Goal: Task Accomplishment & Management: Use online tool/utility

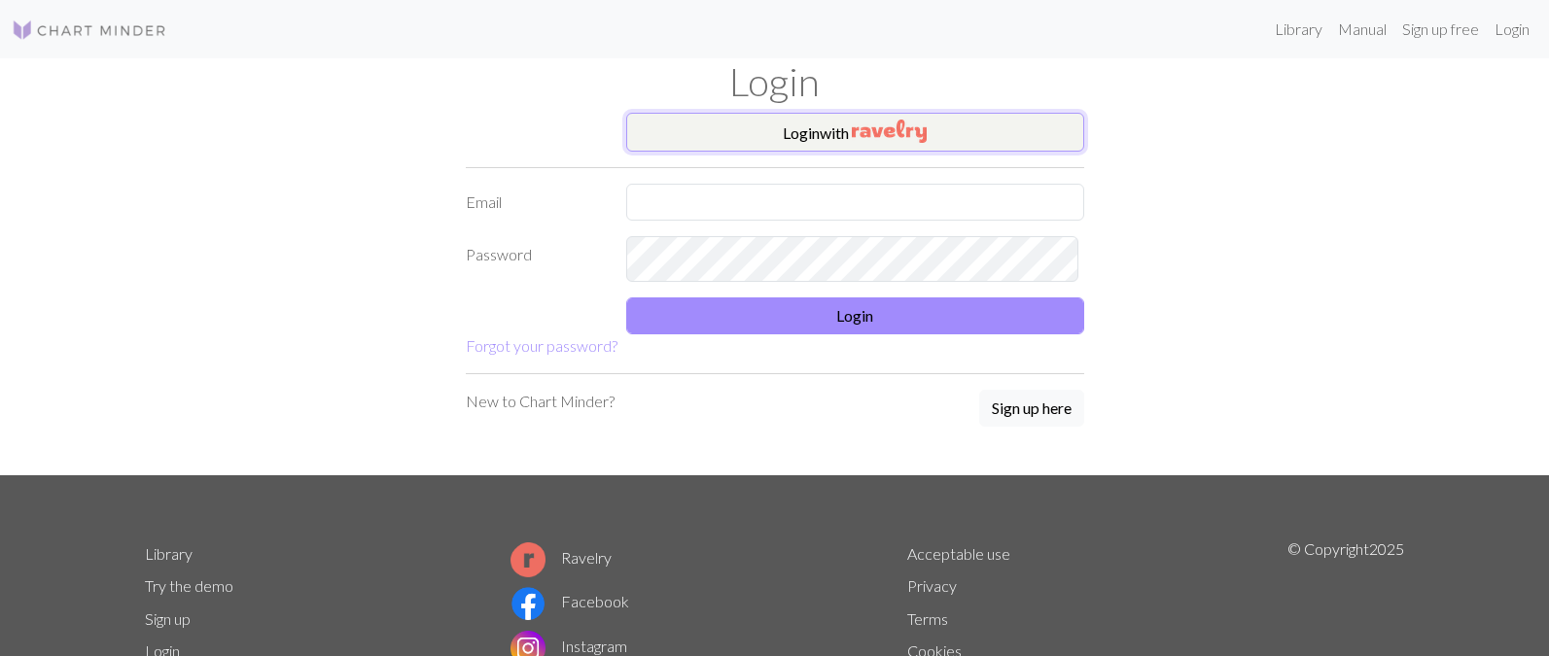
click at [849, 152] on button "Login with" at bounding box center [855, 132] width 458 height 39
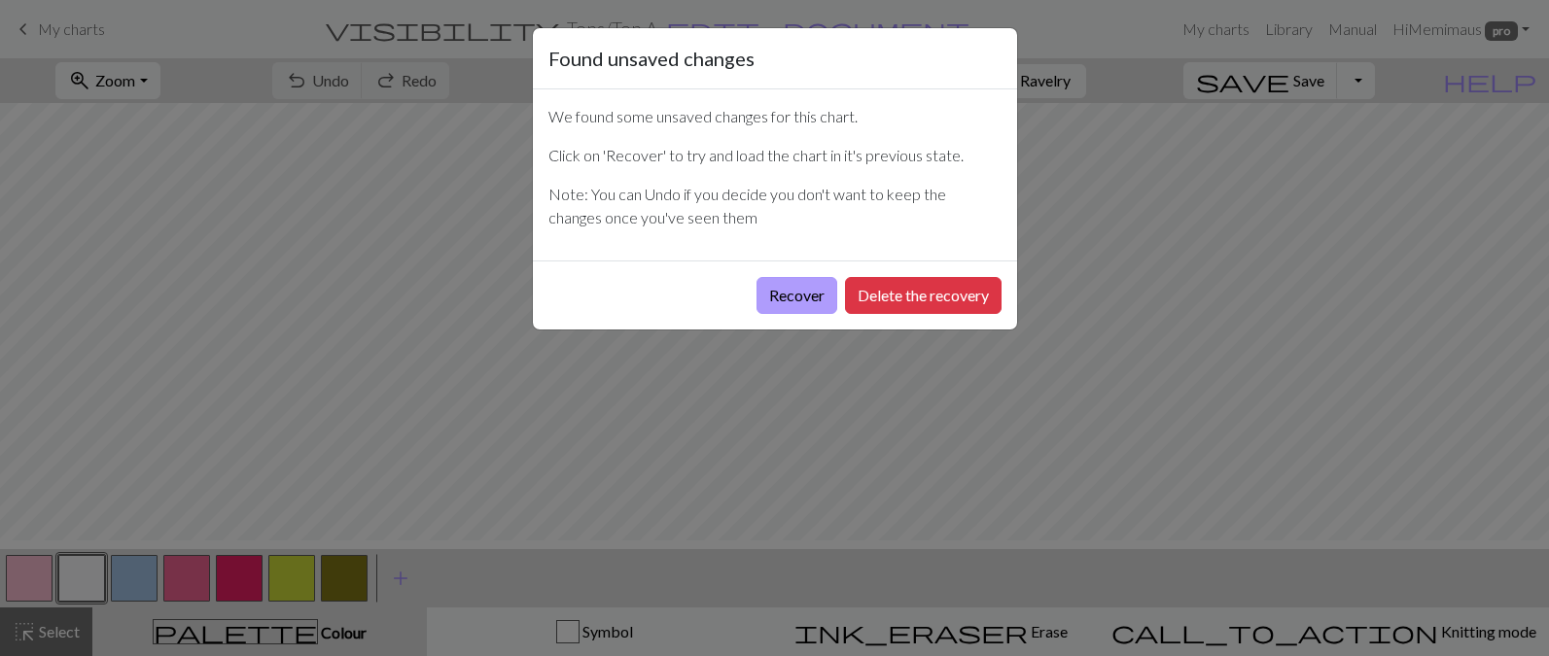
click at [756, 314] on button "Recover" at bounding box center [796, 295] width 81 height 37
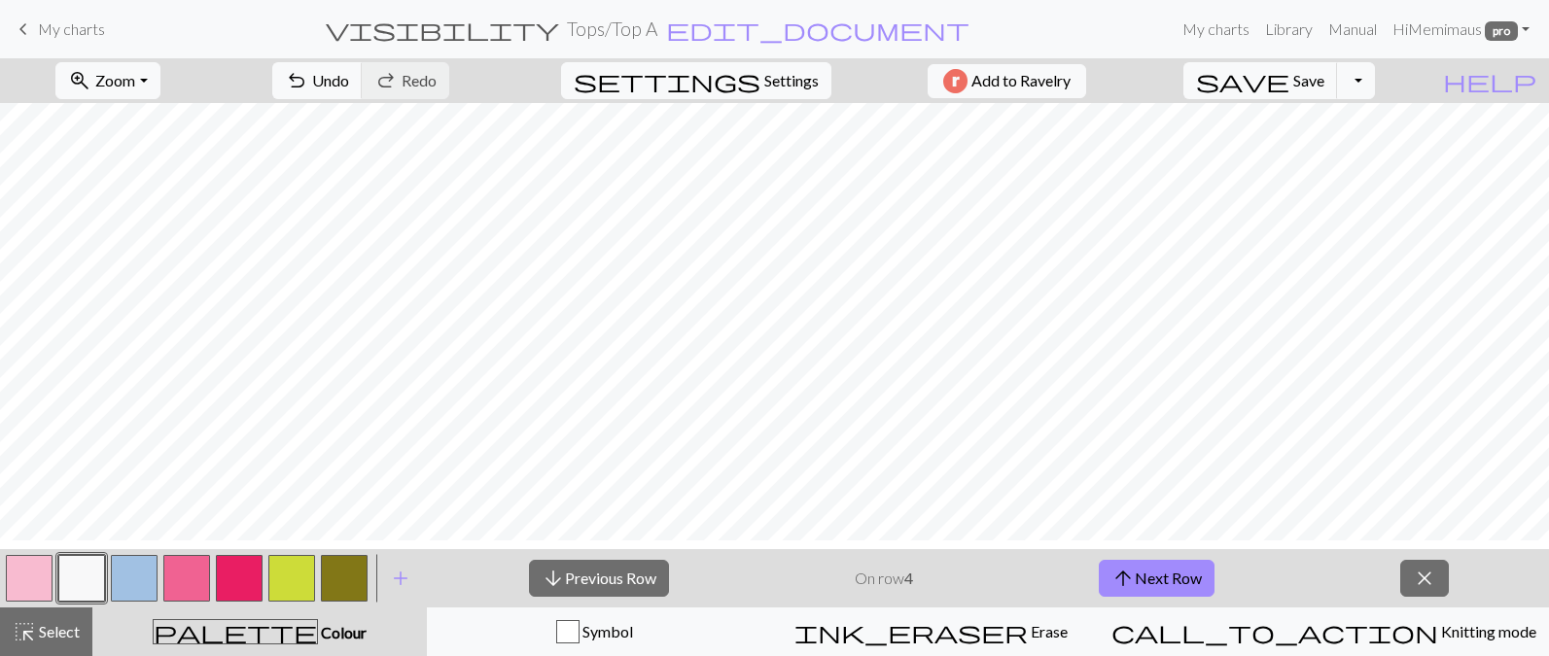
click at [79, 28] on span "My charts" at bounding box center [71, 28] width 67 height 18
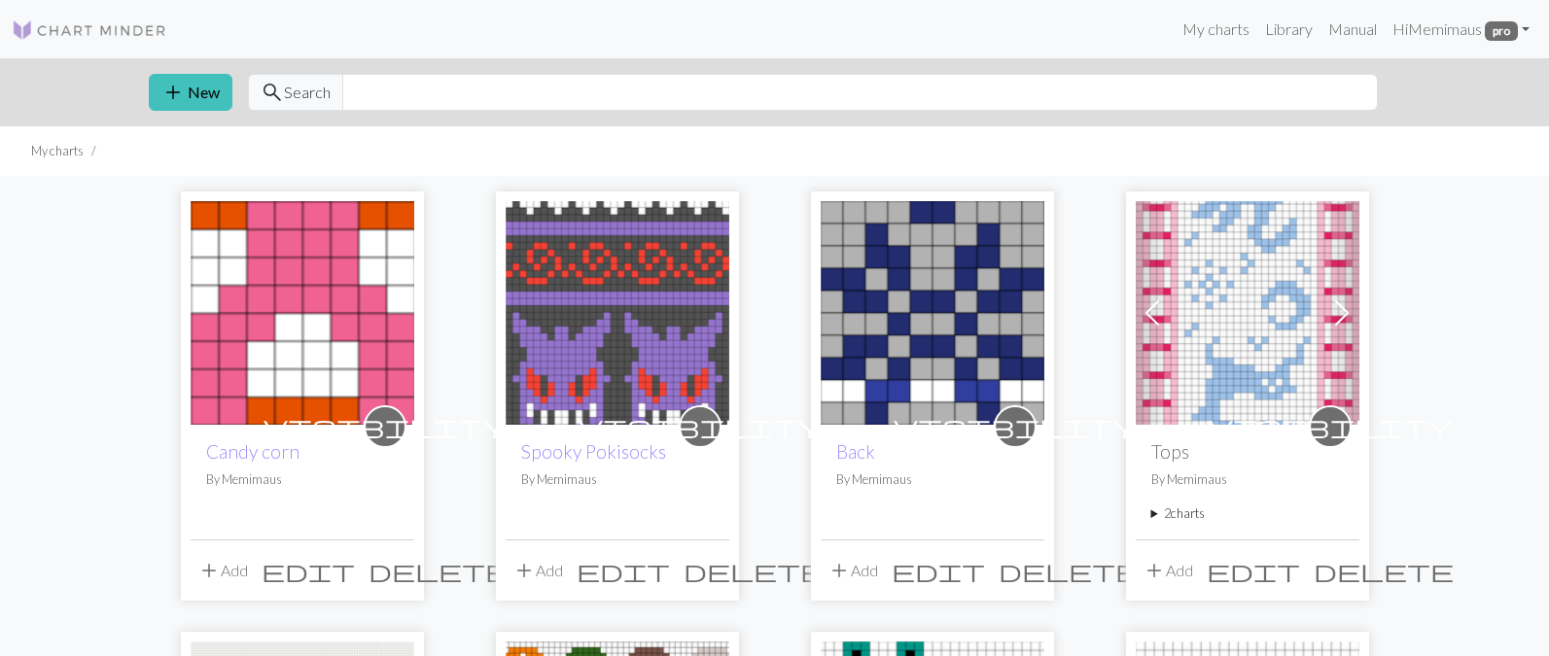
click at [353, 342] on img at bounding box center [303, 313] width 224 height 224
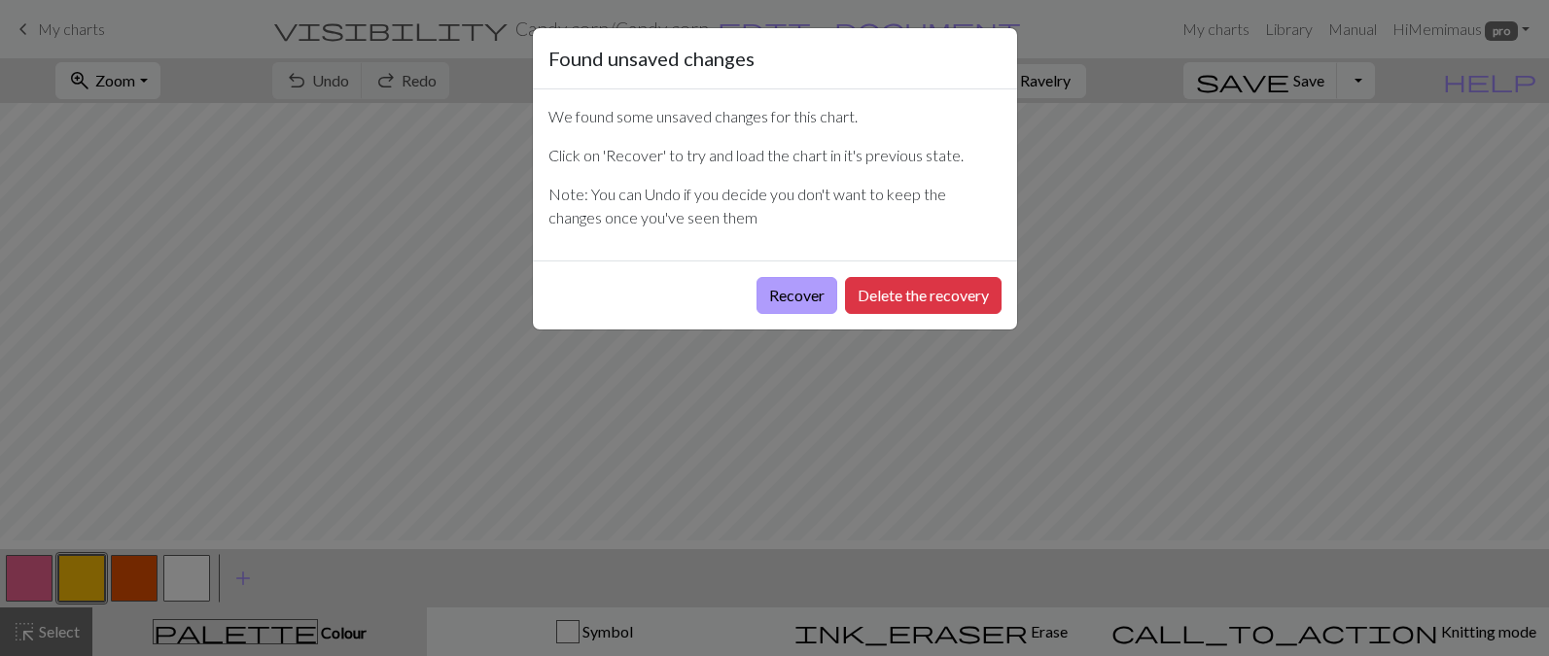
click at [756, 314] on button "Recover" at bounding box center [796, 295] width 81 height 37
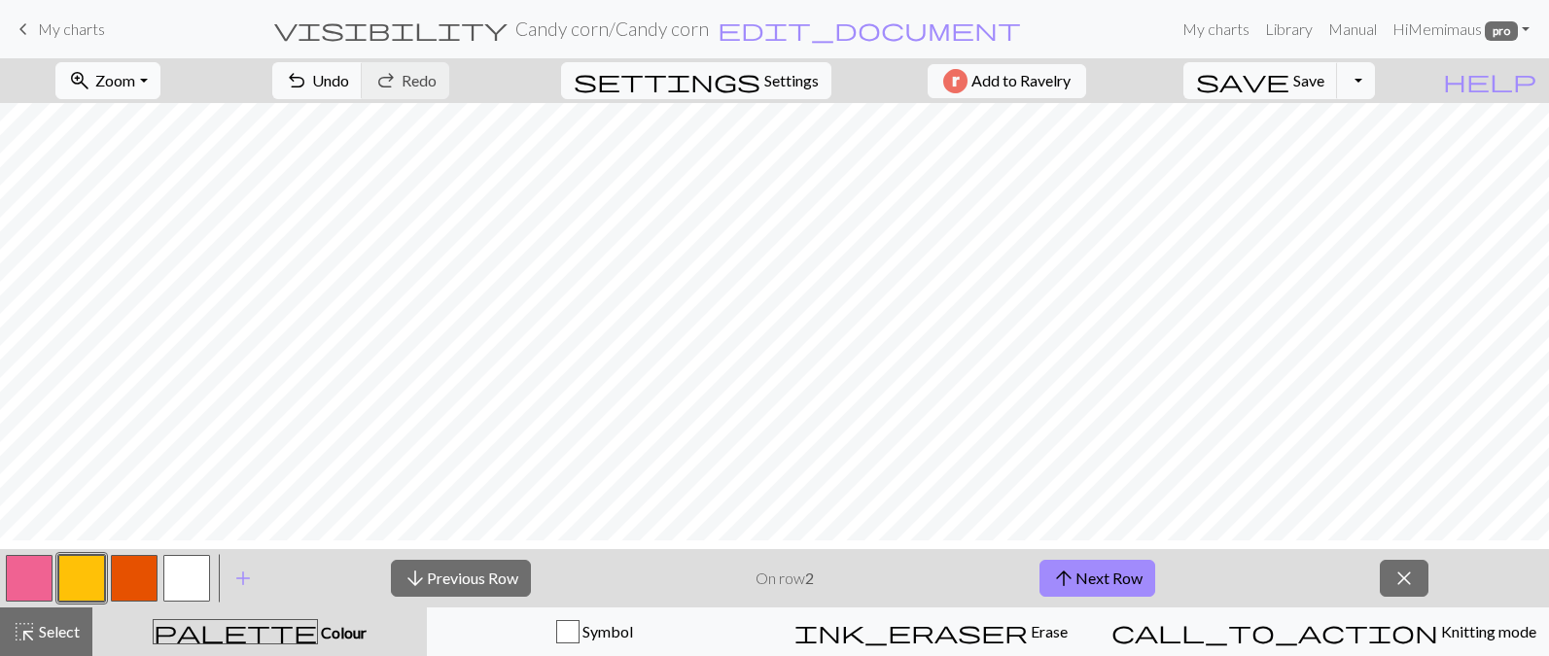
click at [120, 77] on button "zoom_in Zoom Zoom" at bounding box center [107, 80] width 104 height 37
click at [124, 258] on button "50%" at bounding box center [133, 242] width 154 height 31
click at [1111, 596] on button "arrow_upward Next Row" at bounding box center [1097, 578] width 116 height 37
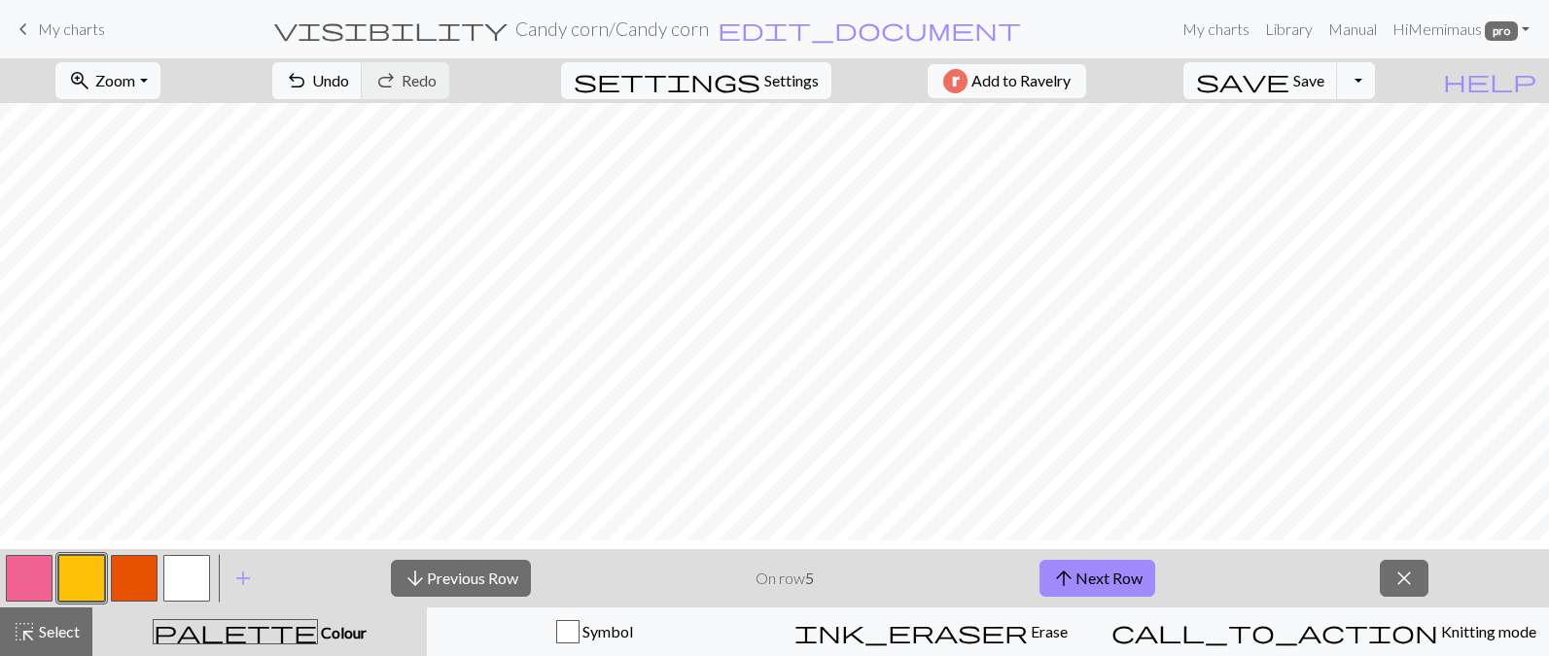
drag, startPoint x: 21, startPoint y: 588, endPoint x: 55, endPoint y: 582, distance: 34.5
click at [20, 588] on button "button" at bounding box center [29, 578] width 47 height 47
click at [1409, 592] on span "close" at bounding box center [1403, 578] width 23 height 27
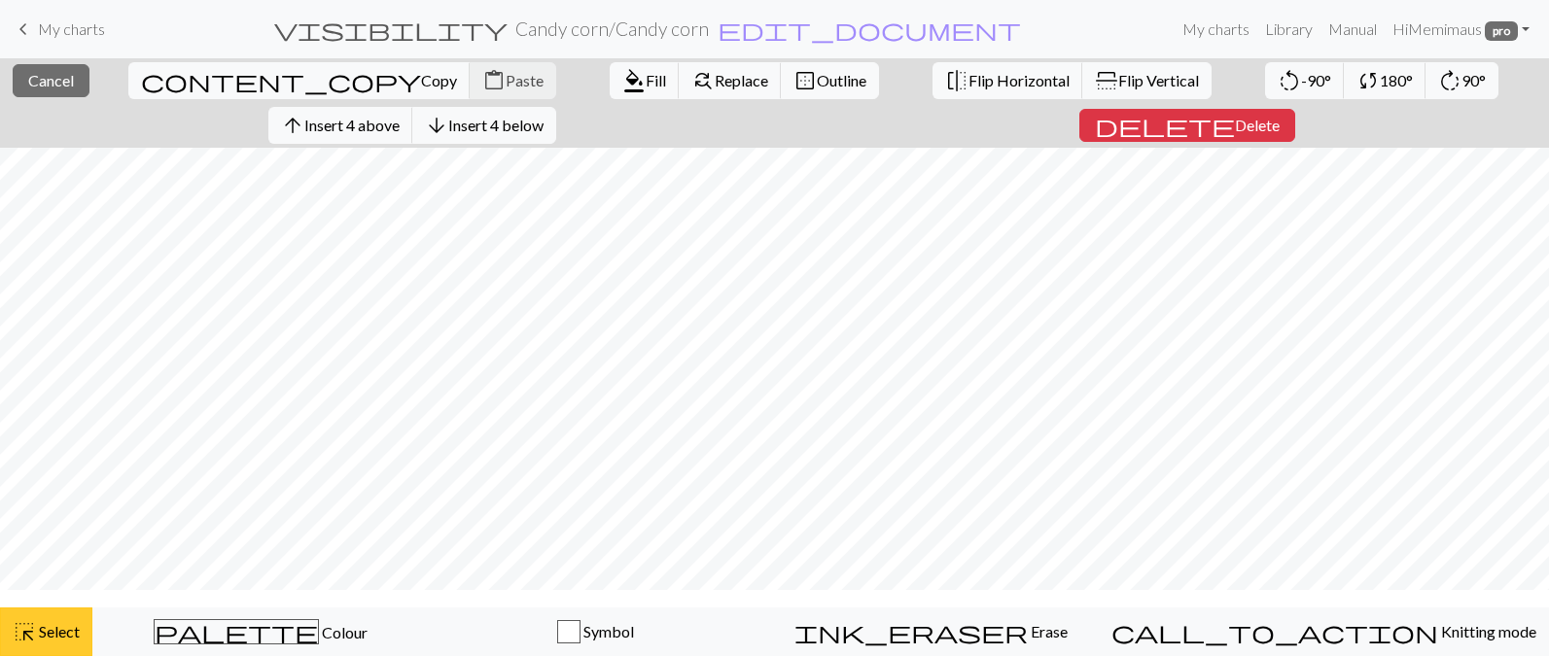
click at [75, 639] on span "Select" at bounding box center [58, 631] width 44 height 18
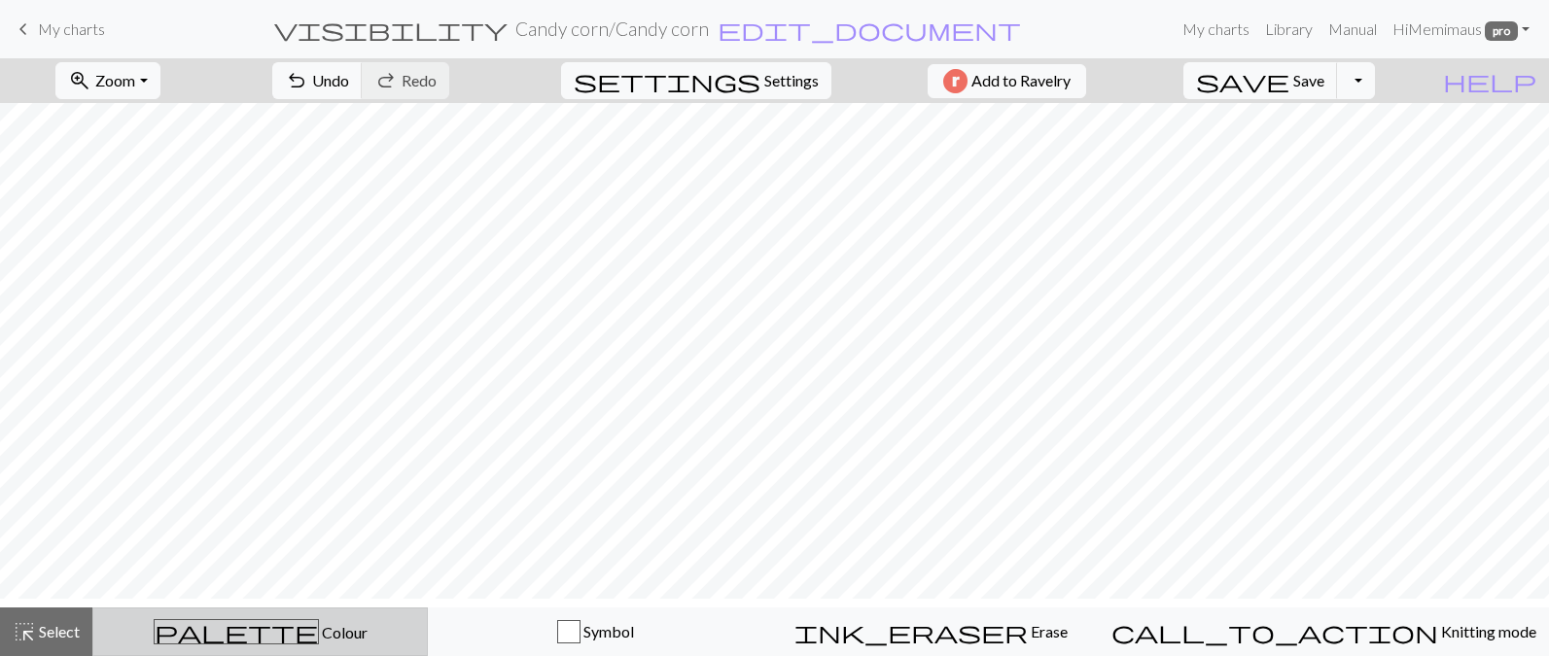
click at [319, 642] on span "Colour" at bounding box center [343, 632] width 49 height 18
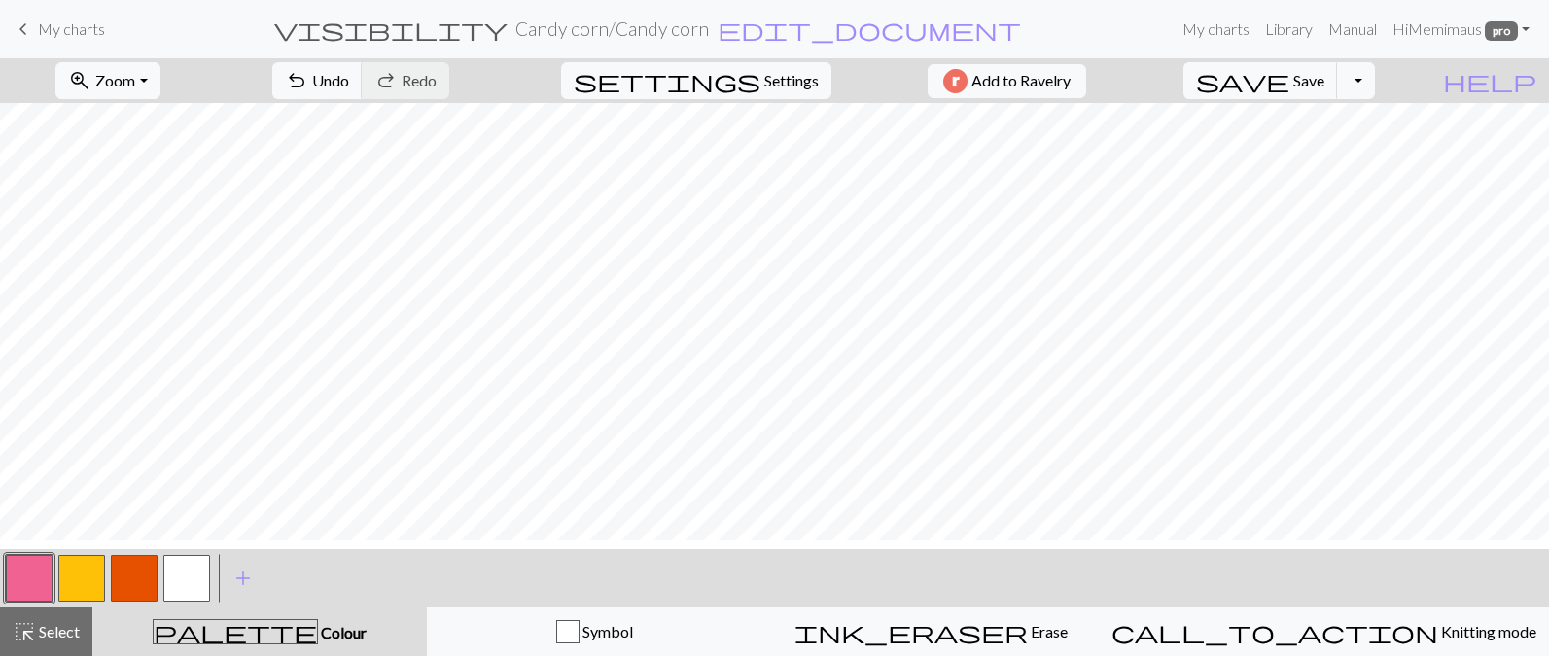
click at [35, 578] on button "button" at bounding box center [29, 578] width 47 height 47
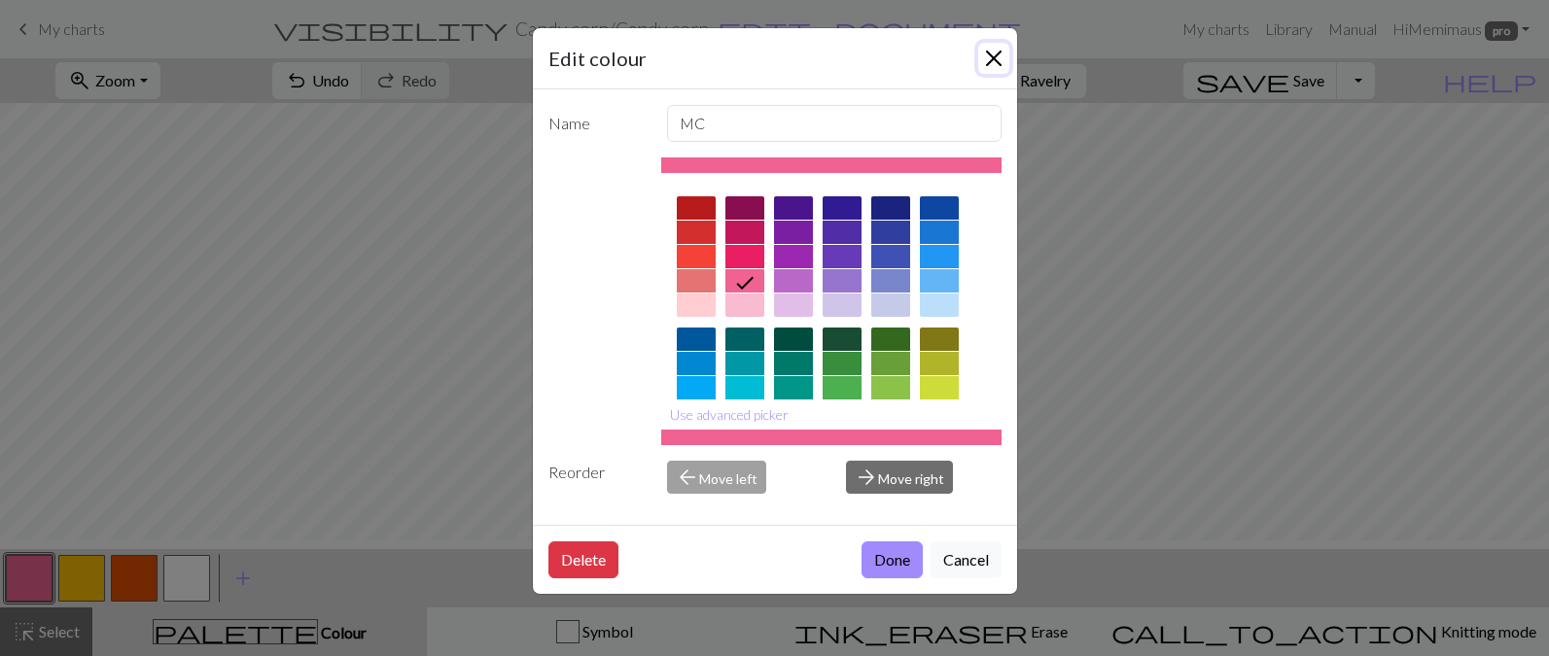
click at [1002, 74] on button "Close" at bounding box center [993, 58] width 31 height 31
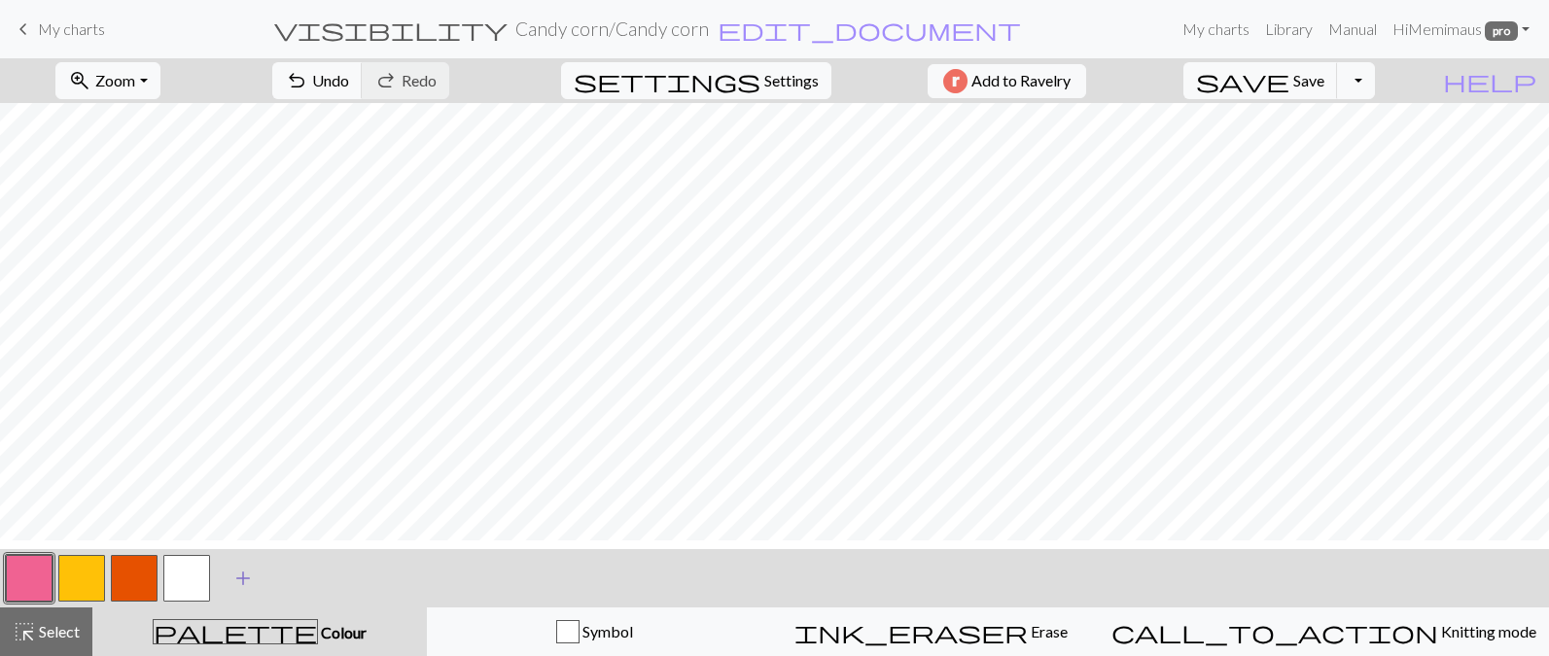
drag, startPoint x: 31, startPoint y: 651, endPoint x: 245, endPoint y: 583, distance: 224.4
click at [30, 646] on span "highlight_alt" at bounding box center [24, 631] width 23 height 27
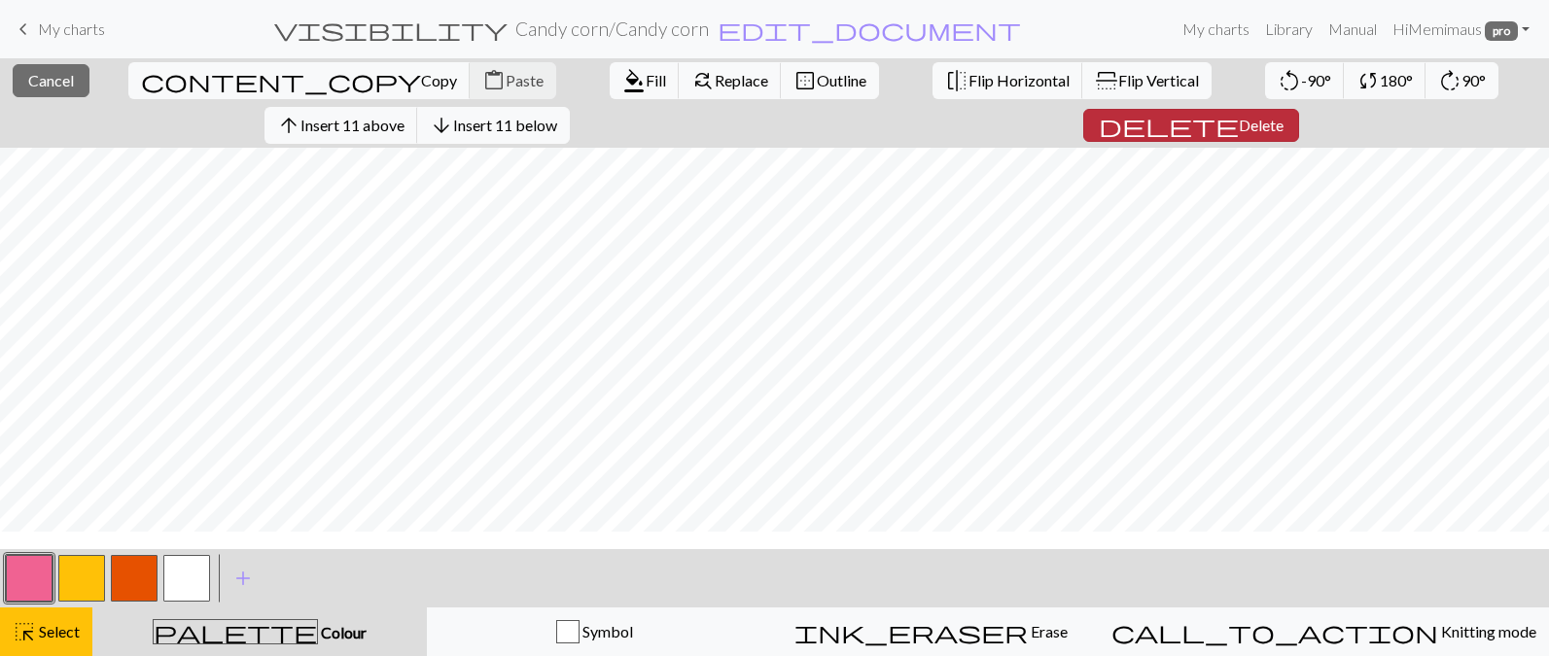
click at [1262, 134] on span "Delete" at bounding box center [1261, 125] width 45 height 18
click at [1253, 134] on span "Delete" at bounding box center [1257, 125] width 45 height 18
click at [1243, 134] on span "Delete" at bounding box center [1257, 125] width 45 height 18
